Goal: Find specific page/section: Find specific page/section

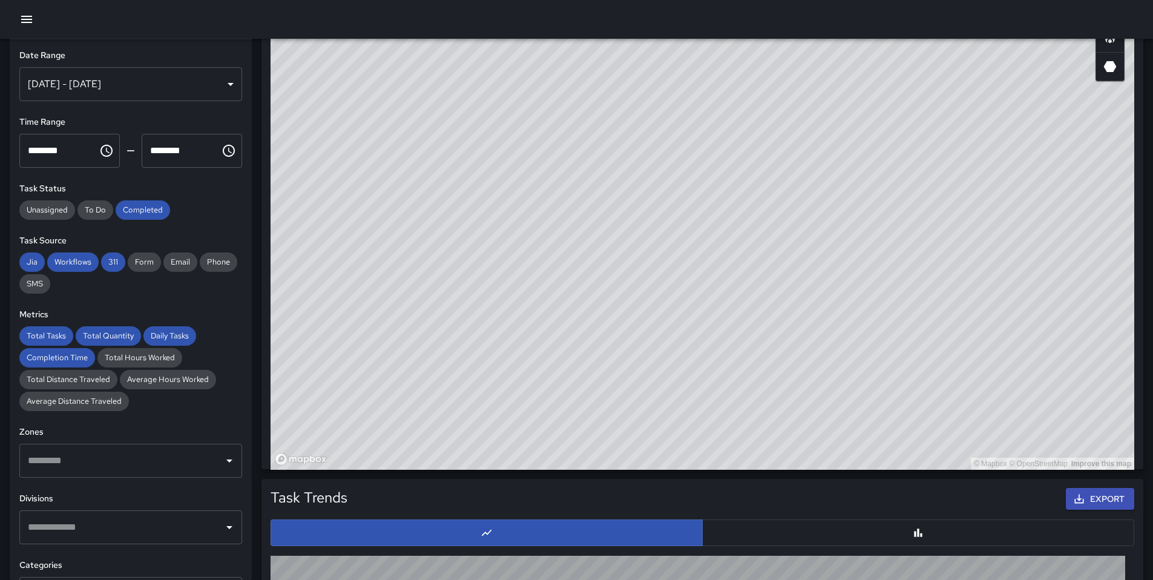
scroll to position [710, 0]
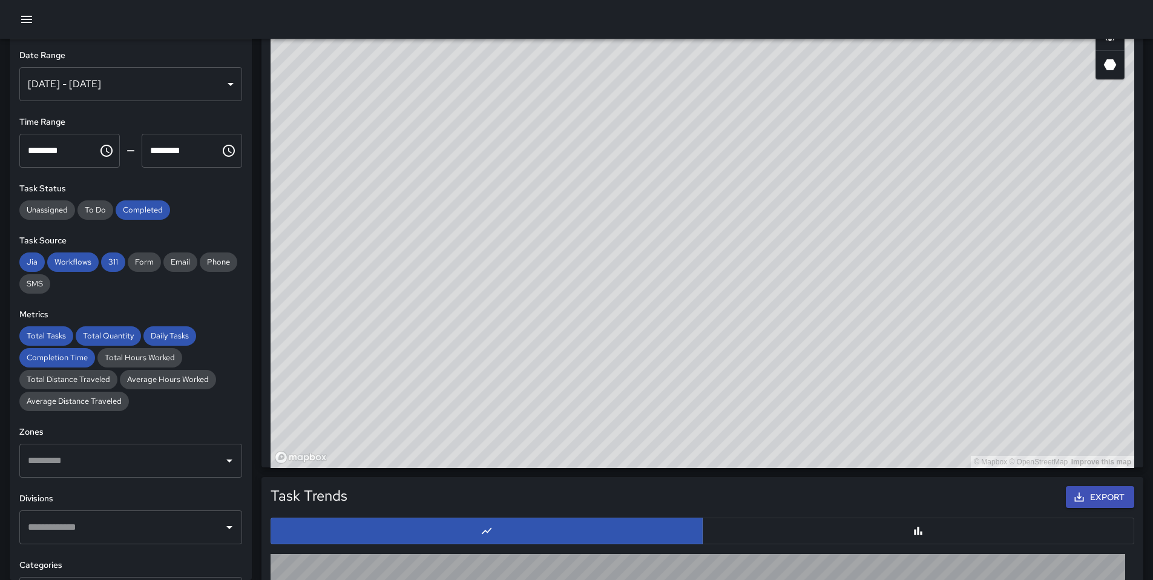
drag, startPoint x: 1129, startPoint y: 361, endPoint x: 1160, endPoint y: 545, distance: 186.5
click at [1153, 548] on html "**********" at bounding box center [576, 145] width 1153 height 1710
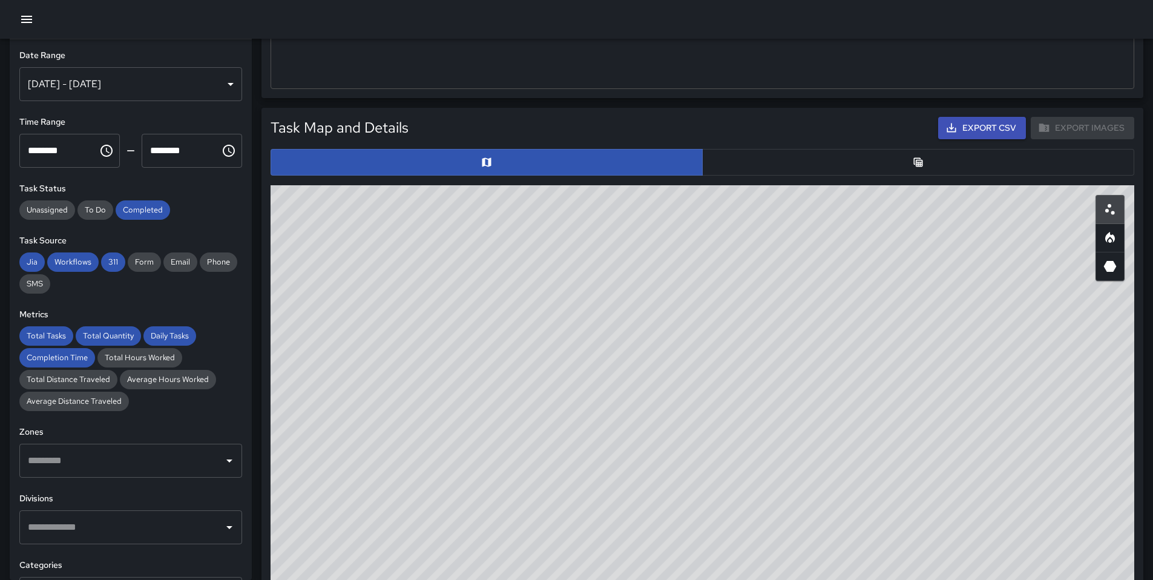
scroll to position [511, 0]
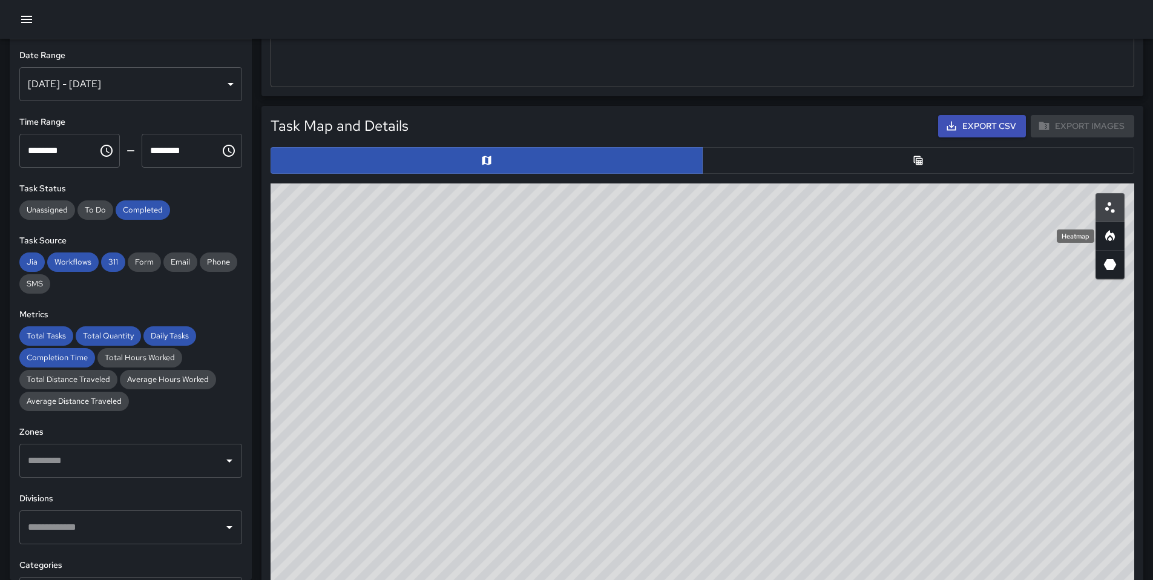
click at [1113, 236] on icon "Heatmap" at bounding box center [1110, 235] width 10 height 11
click at [384, 295] on div "© Mapbox © OpenStreetMap Improve this map" at bounding box center [703, 425] width 864 height 484
click at [1115, 237] on icon "Heatmap" at bounding box center [1110, 236] width 15 height 15
click at [1114, 252] on button "button" at bounding box center [1109, 264] width 29 height 29
click at [1106, 200] on icon "Scatterplot" at bounding box center [1110, 207] width 15 height 15
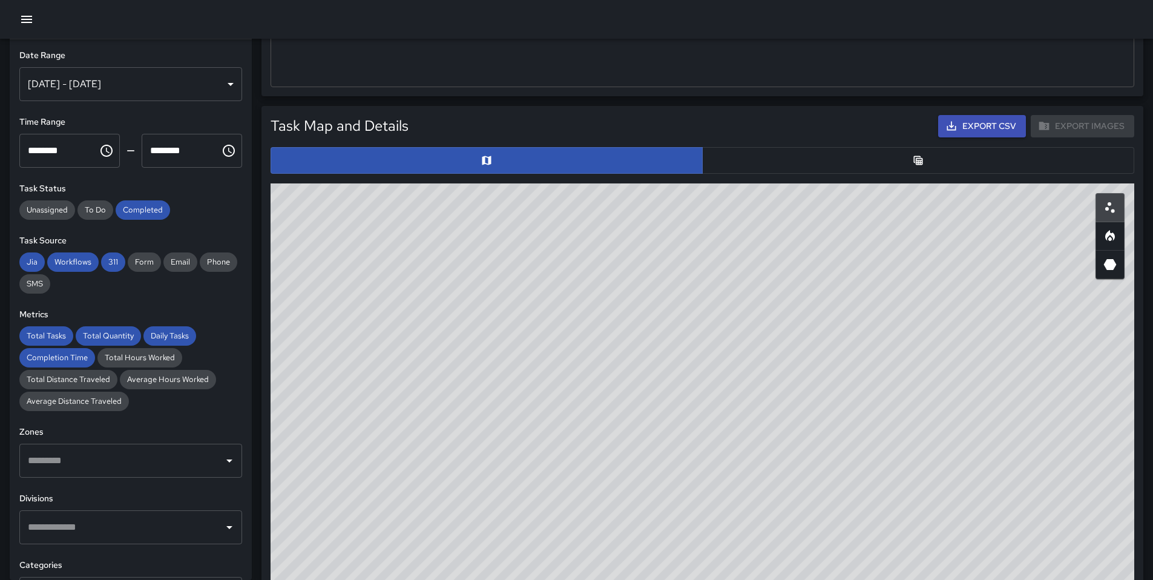
click at [385, 295] on div "© Mapbox © OpenStreetMap Improve this map" at bounding box center [703, 425] width 864 height 484
click at [381, 271] on div "© Mapbox © OpenStreetMap Improve this map" at bounding box center [703, 425] width 864 height 484
drag, startPoint x: 381, startPoint y: 271, endPoint x: 375, endPoint y: 320, distance: 49.3
click at [375, 320] on div "© Mapbox © OpenStreetMap Improve this map" at bounding box center [703, 425] width 864 height 484
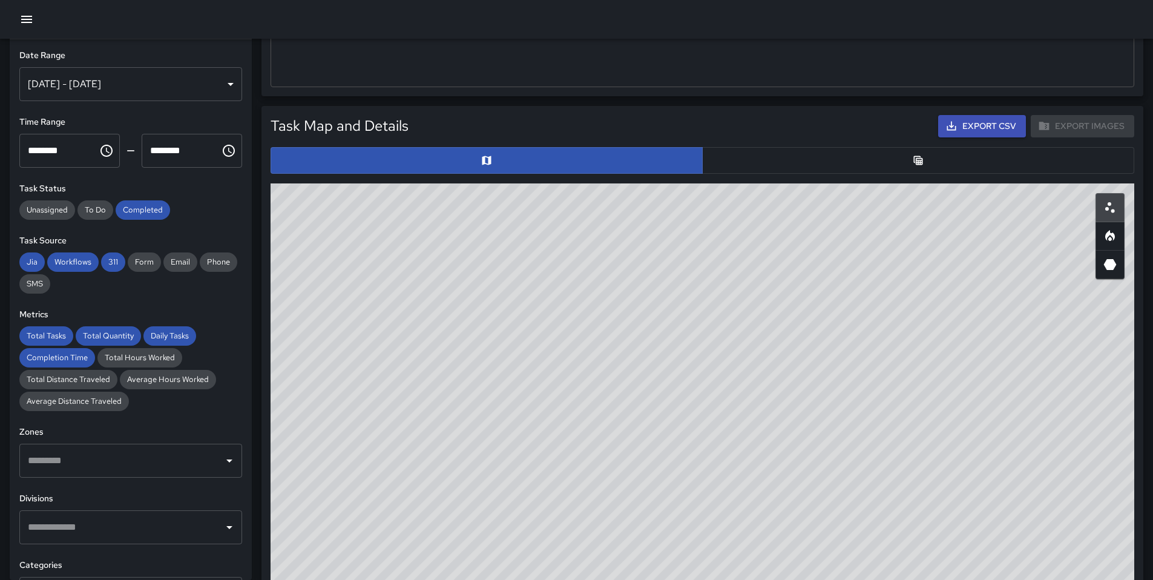
drag, startPoint x: 435, startPoint y: 456, endPoint x: 515, endPoint y: 337, distance: 143.8
click at [515, 337] on div "© Mapbox © OpenStreetMap Improve this map" at bounding box center [703, 425] width 864 height 484
click at [1102, 238] on div "Heatmap" at bounding box center [1078, 236] width 47 height 16
click at [1102, 239] on div "Heatmap" at bounding box center [1078, 236] width 47 height 16
click at [1120, 261] on button "button" at bounding box center [1109, 264] width 29 height 29
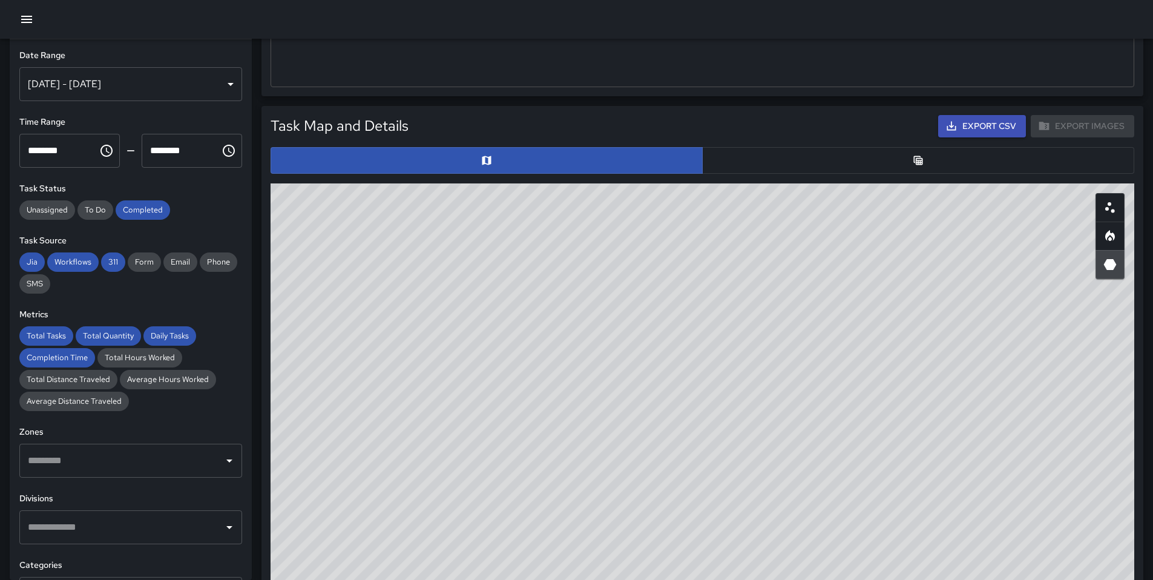
click at [1103, 221] on button "button" at bounding box center [1109, 235] width 29 height 29
click at [1103, 213] on icon "Scatterplot" at bounding box center [1110, 207] width 15 height 15
type button "scatterplot"
